Goal: Task Accomplishment & Management: Manage account settings

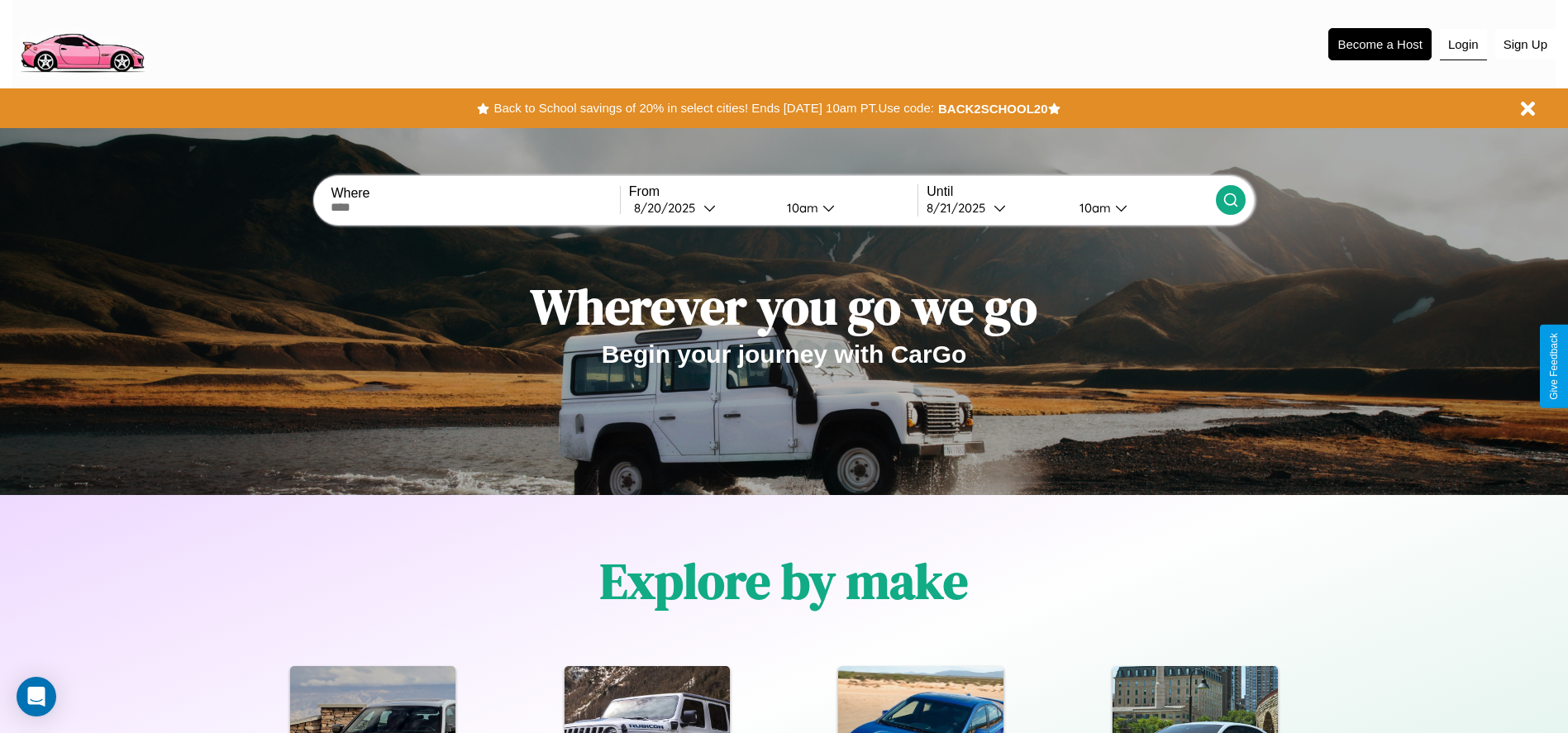
click at [1463, 44] on button "Login" at bounding box center [1463, 44] width 47 height 31
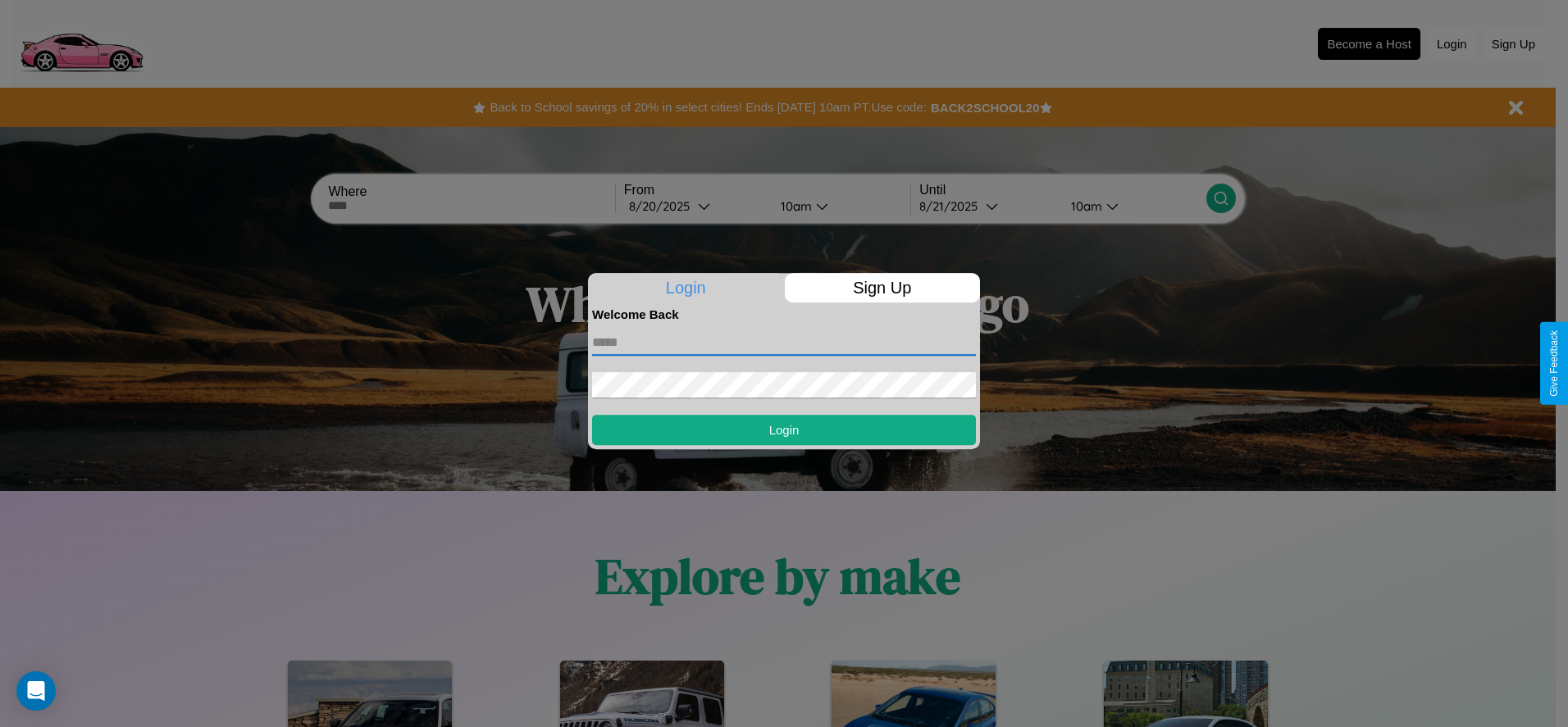
click at [784, 342] on input "text" at bounding box center [784, 343] width 384 height 27
type input "**********"
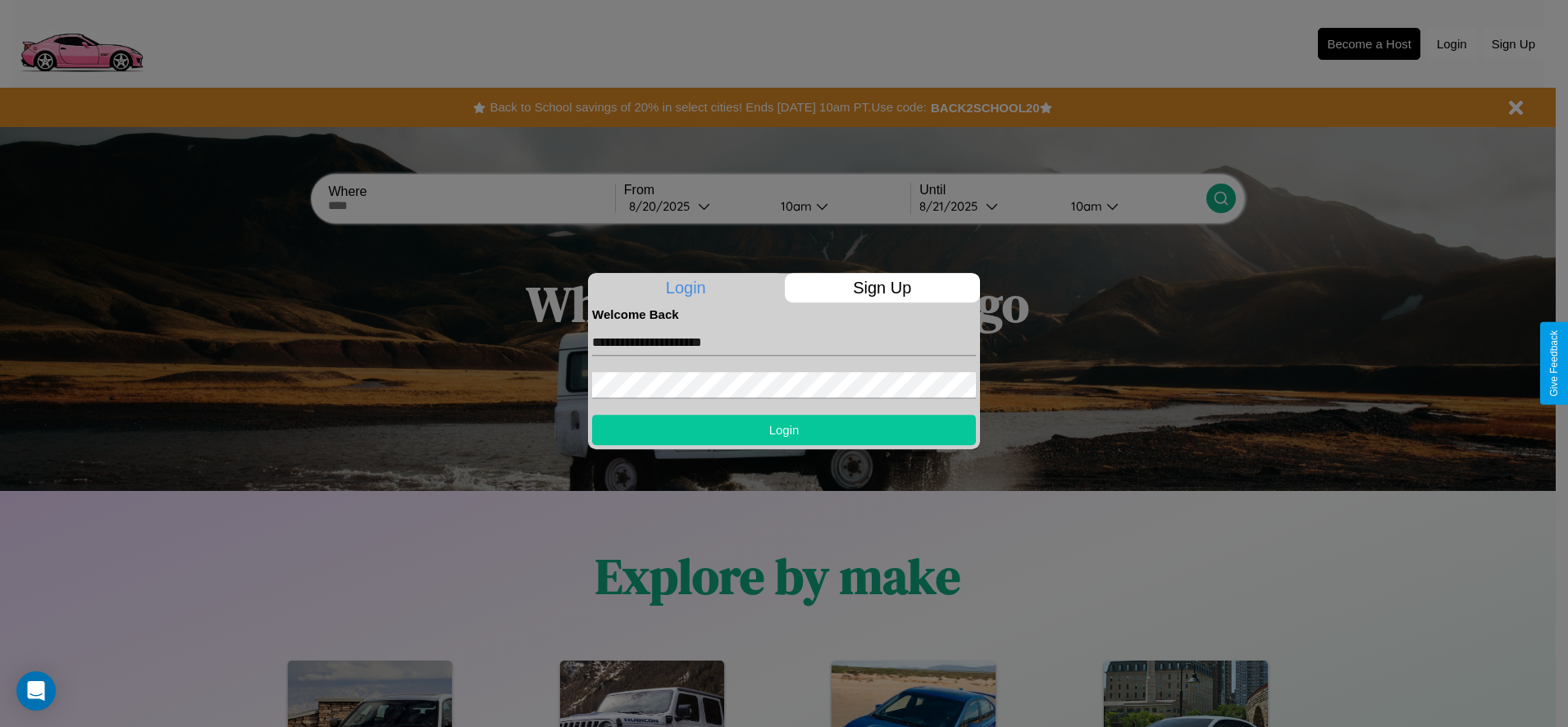
click at [784, 430] on button "Login" at bounding box center [784, 430] width 384 height 30
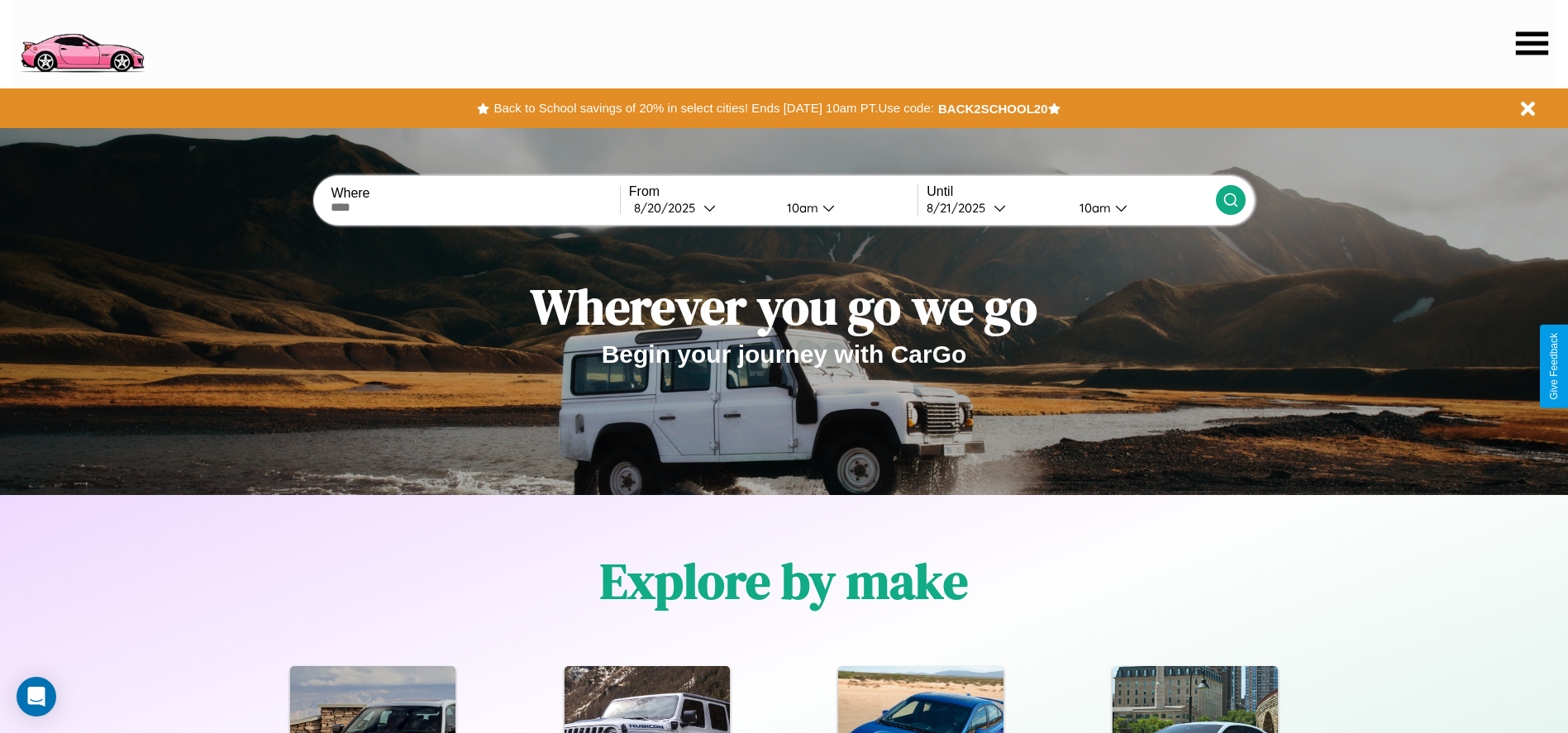
click at [1531, 43] on icon at bounding box center [1531, 43] width 32 height 23
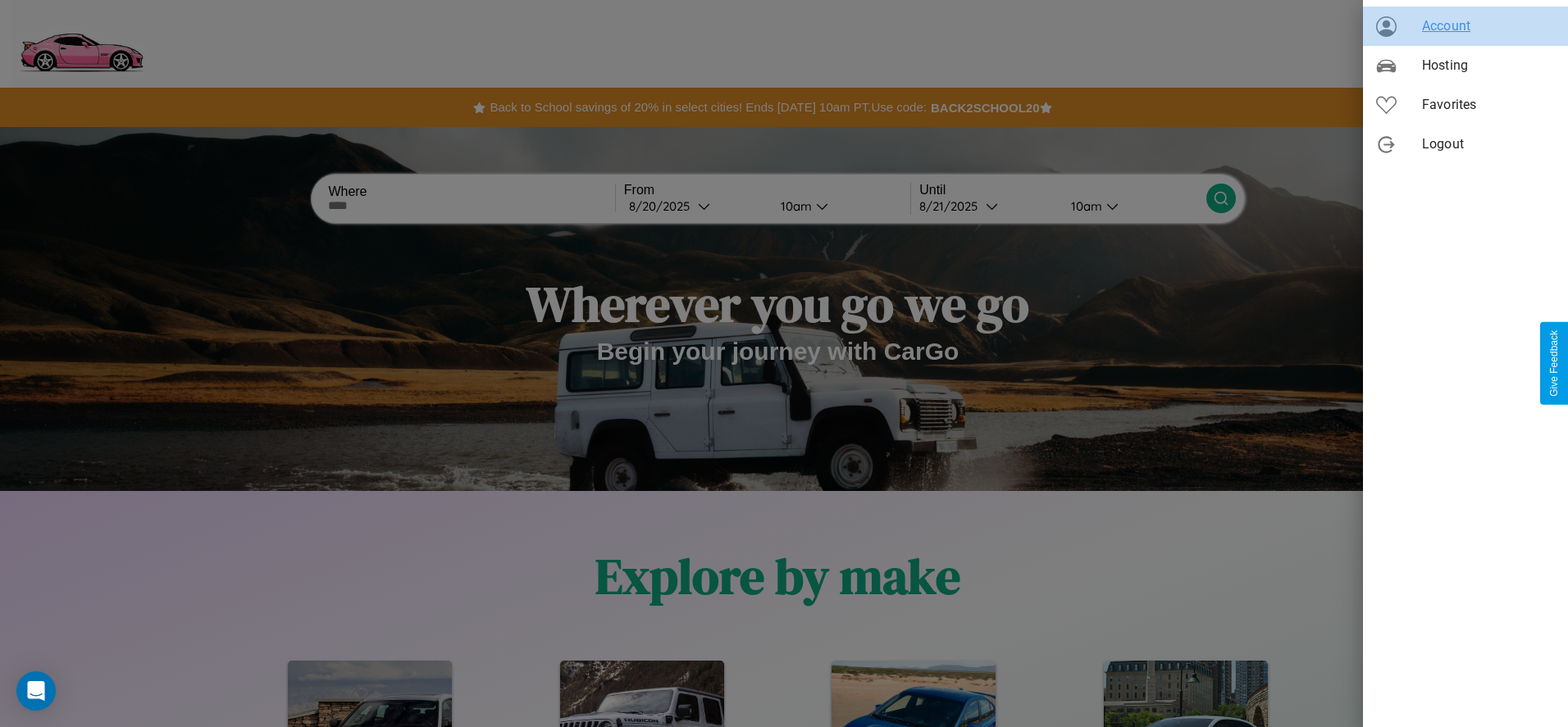
click at [1466, 27] on span "Account" at bounding box center [1488, 27] width 133 height 19
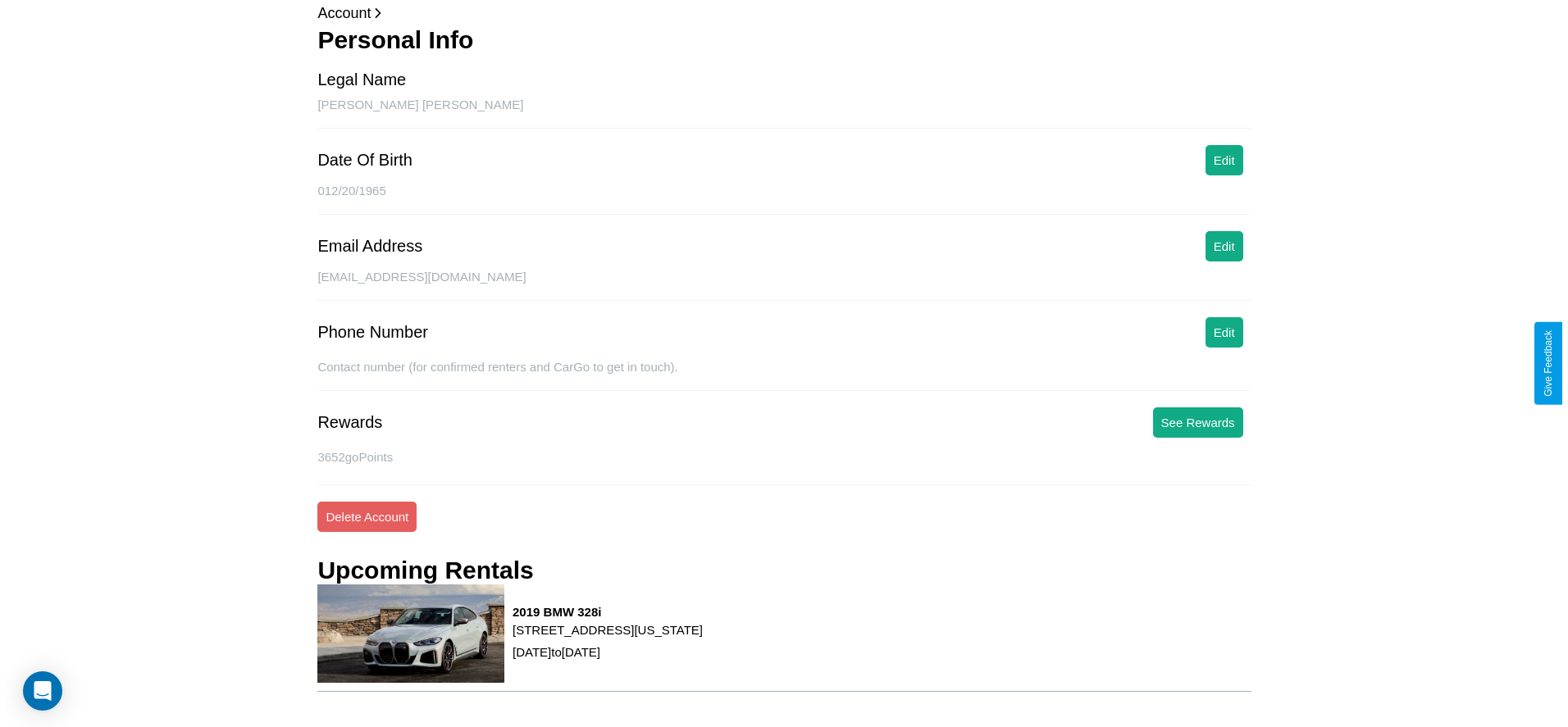
scroll to position [187, 0]
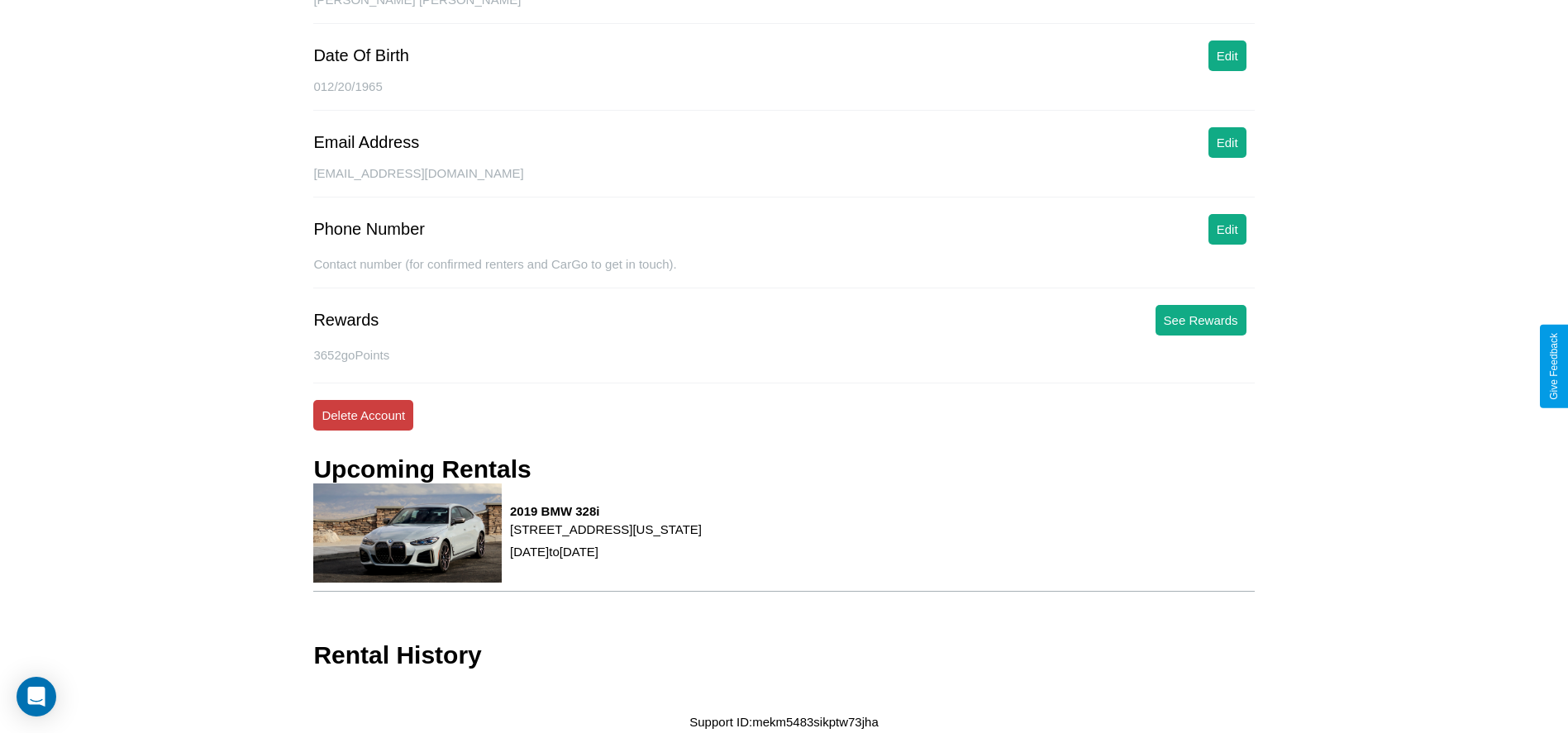
click at [363, 415] on button "Delete Account" at bounding box center [363, 416] width 100 height 30
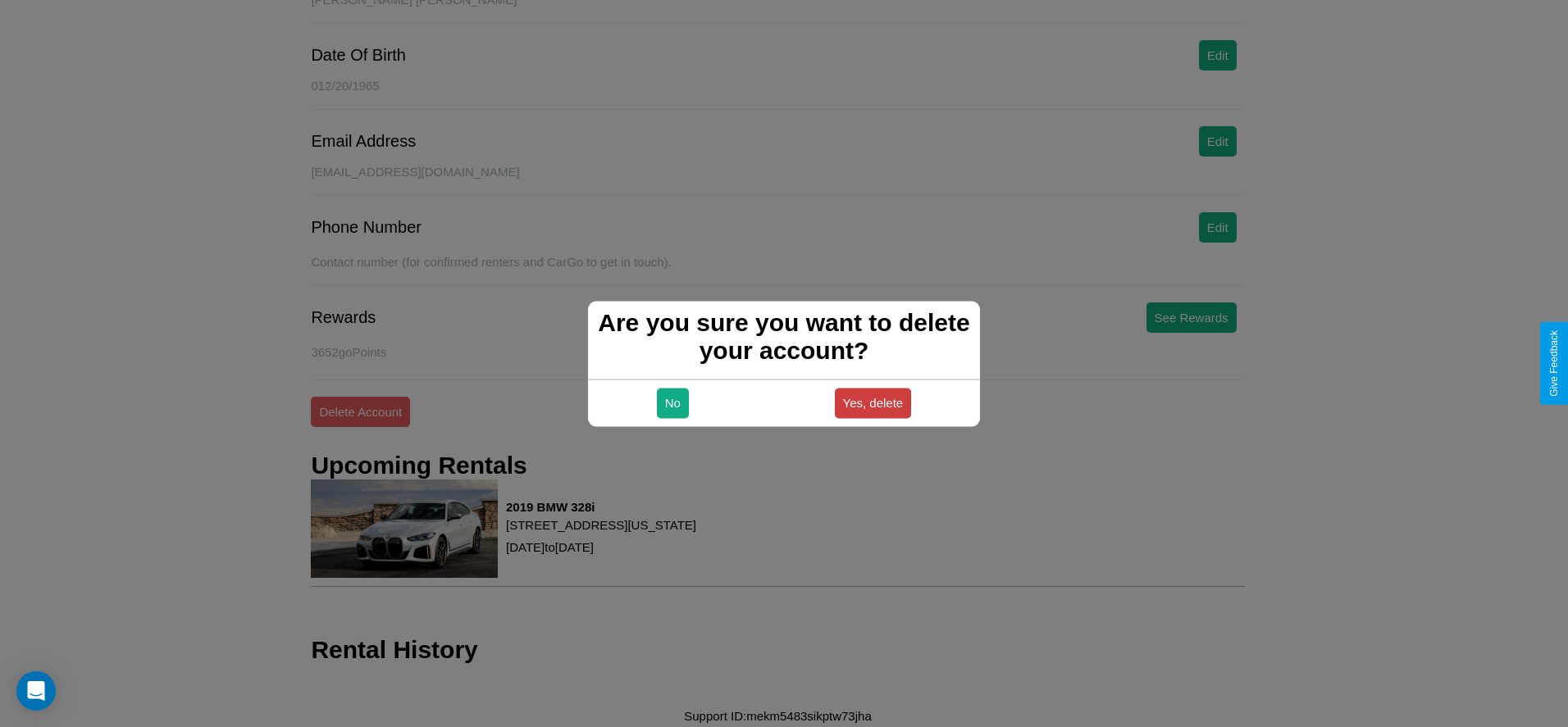
click at [872, 402] on button "Yes, delete" at bounding box center [873, 402] width 77 height 30
